Goal: Task Accomplishment & Management: Use online tool/utility

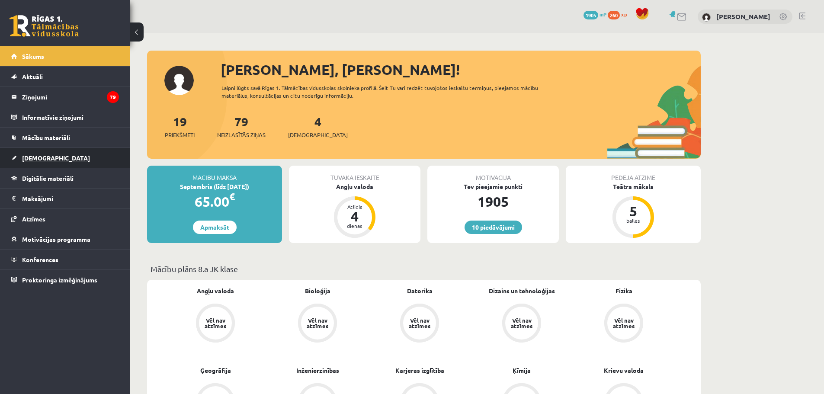
click at [43, 158] on span "[DEMOGRAPHIC_DATA]" at bounding box center [56, 158] width 68 height 8
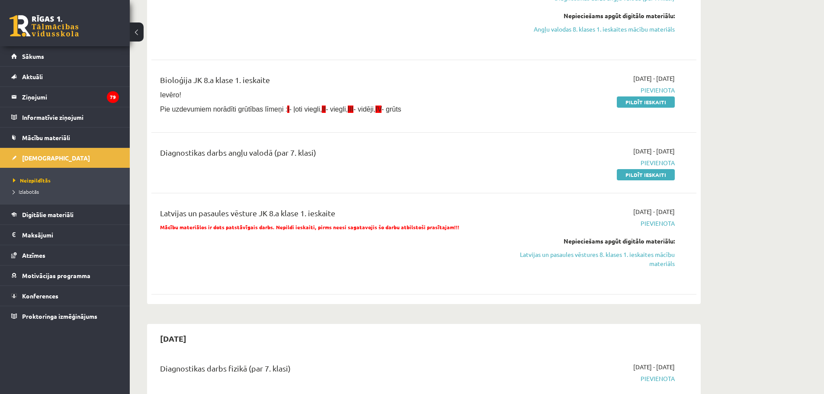
scroll to position [130, 0]
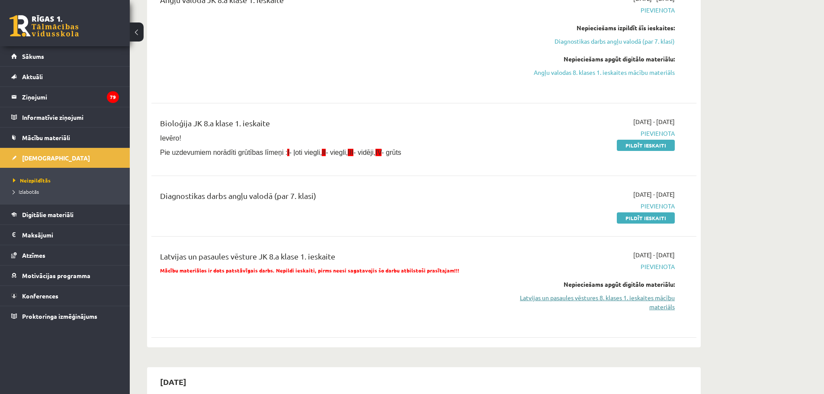
click at [644, 298] on link "Latvijas un pasaules vēstures 8. klases 1. ieskaites mācību materiāls" at bounding box center [593, 302] width 163 height 18
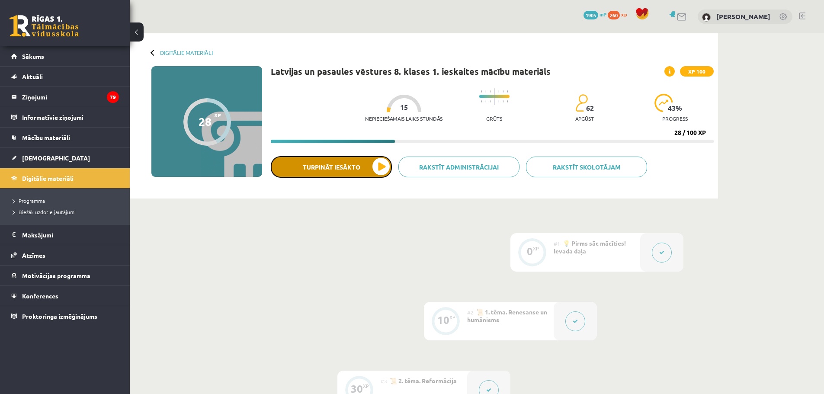
click at [327, 167] on button "Turpināt iesākto" at bounding box center [331, 167] width 121 height 22
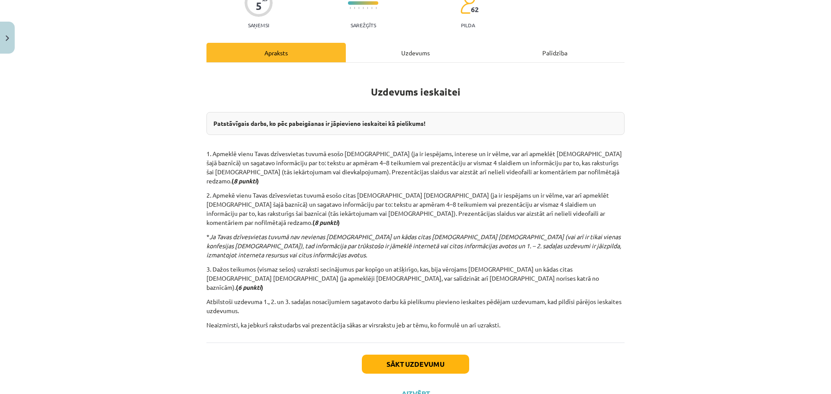
scroll to position [93, 0]
